Goal: Use online tool/utility: Utilize a website feature to perform a specific function

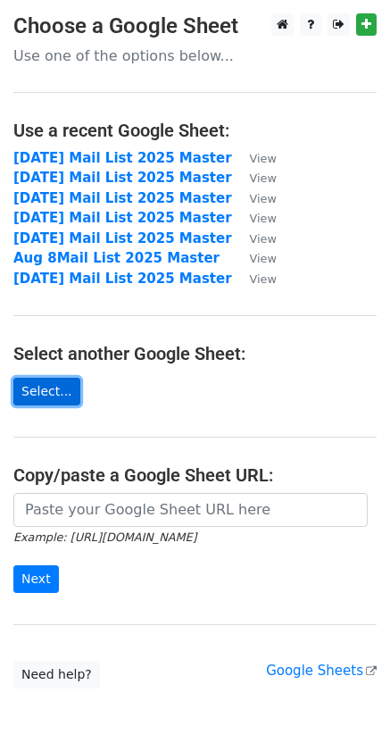
click at [45, 382] on link "Select..." at bounding box center [46, 392] width 67 height 28
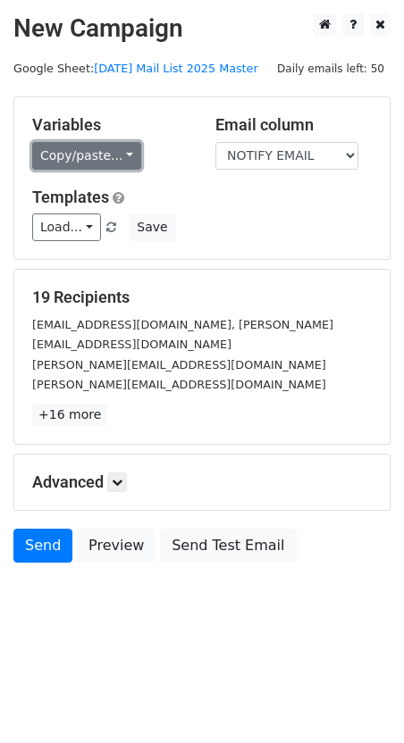
click at [105, 154] on link "Copy/paste..." at bounding box center [86, 156] width 109 height 28
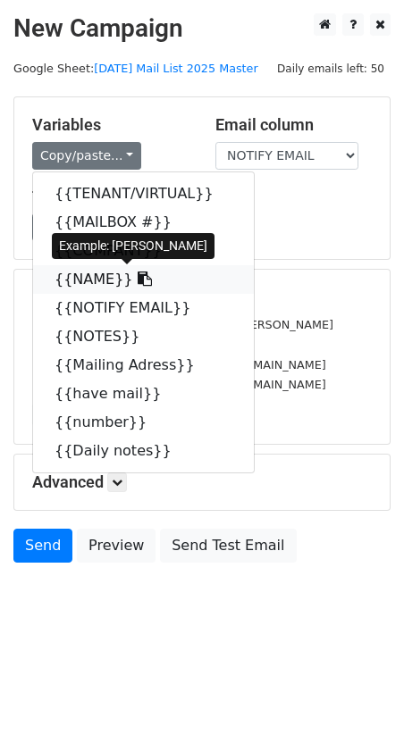
click at [92, 284] on link "{{NAME}}" at bounding box center [143, 279] width 221 height 29
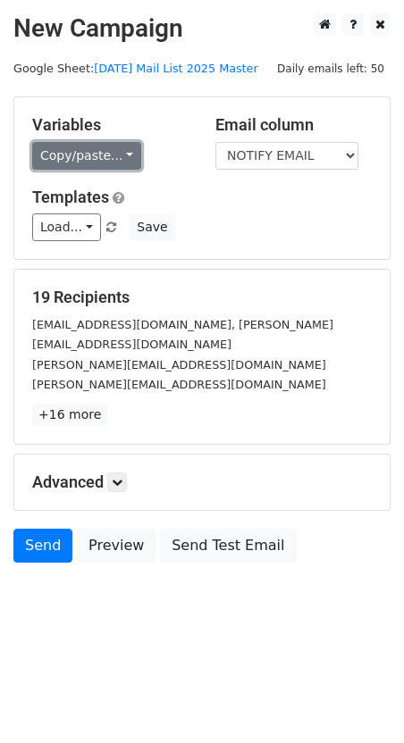
click at [87, 152] on link "Copy/paste..." at bounding box center [86, 156] width 109 height 28
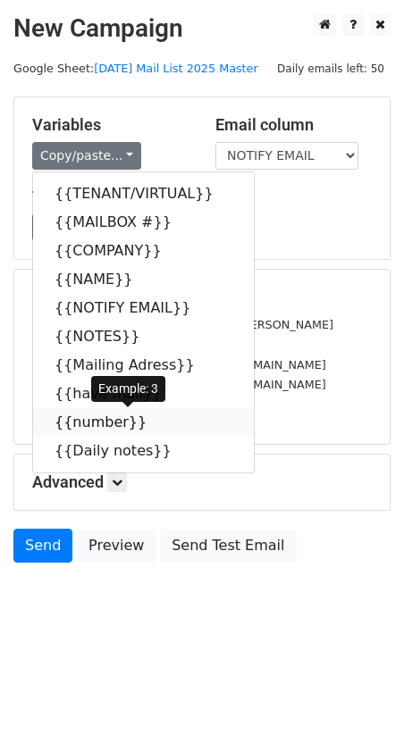
click at [95, 421] on link "{{number}}" at bounding box center [143, 422] width 221 height 29
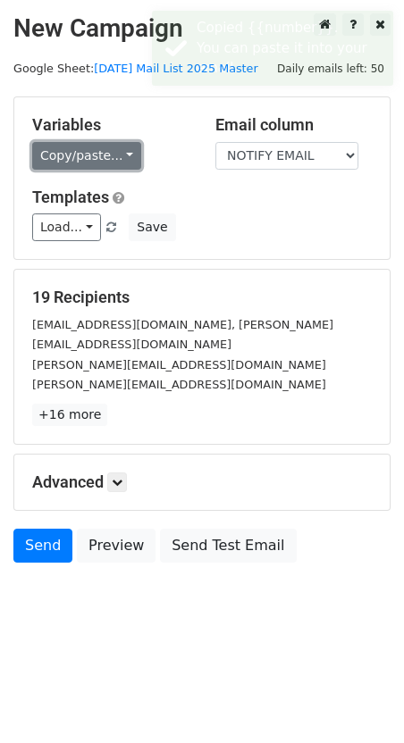
click at [115, 164] on link "Copy/paste..." at bounding box center [86, 156] width 109 height 28
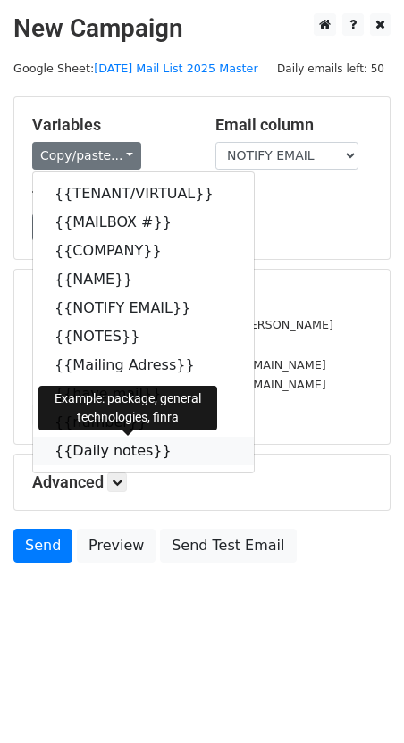
click at [76, 453] on link "{{Daily notes}}" at bounding box center [143, 451] width 221 height 29
